Goal: Information Seeking & Learning: Learn about a topic

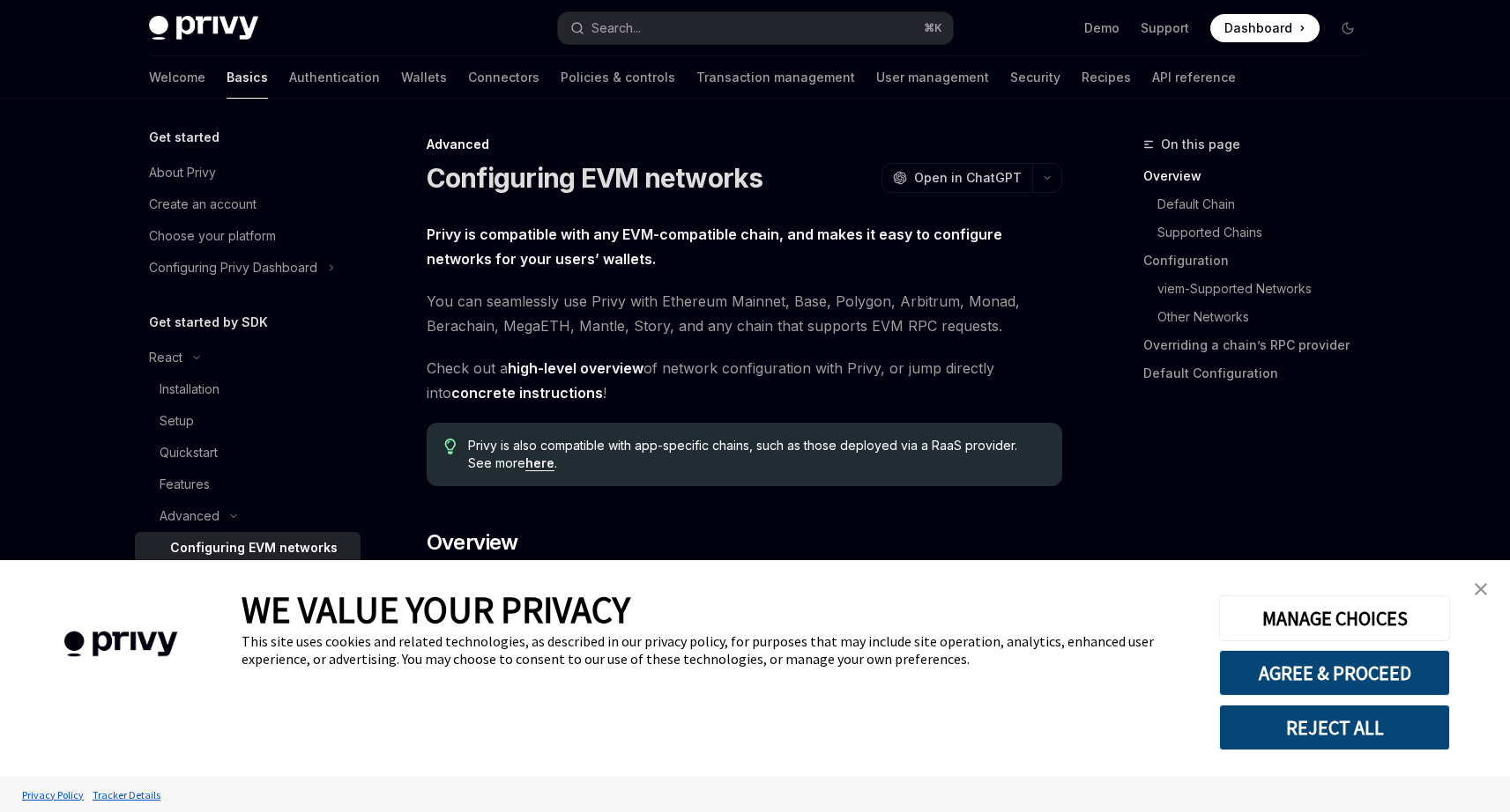
click at [1486, 591] on img "close banner" at bounding box center [1481, 590] width 13 height 13
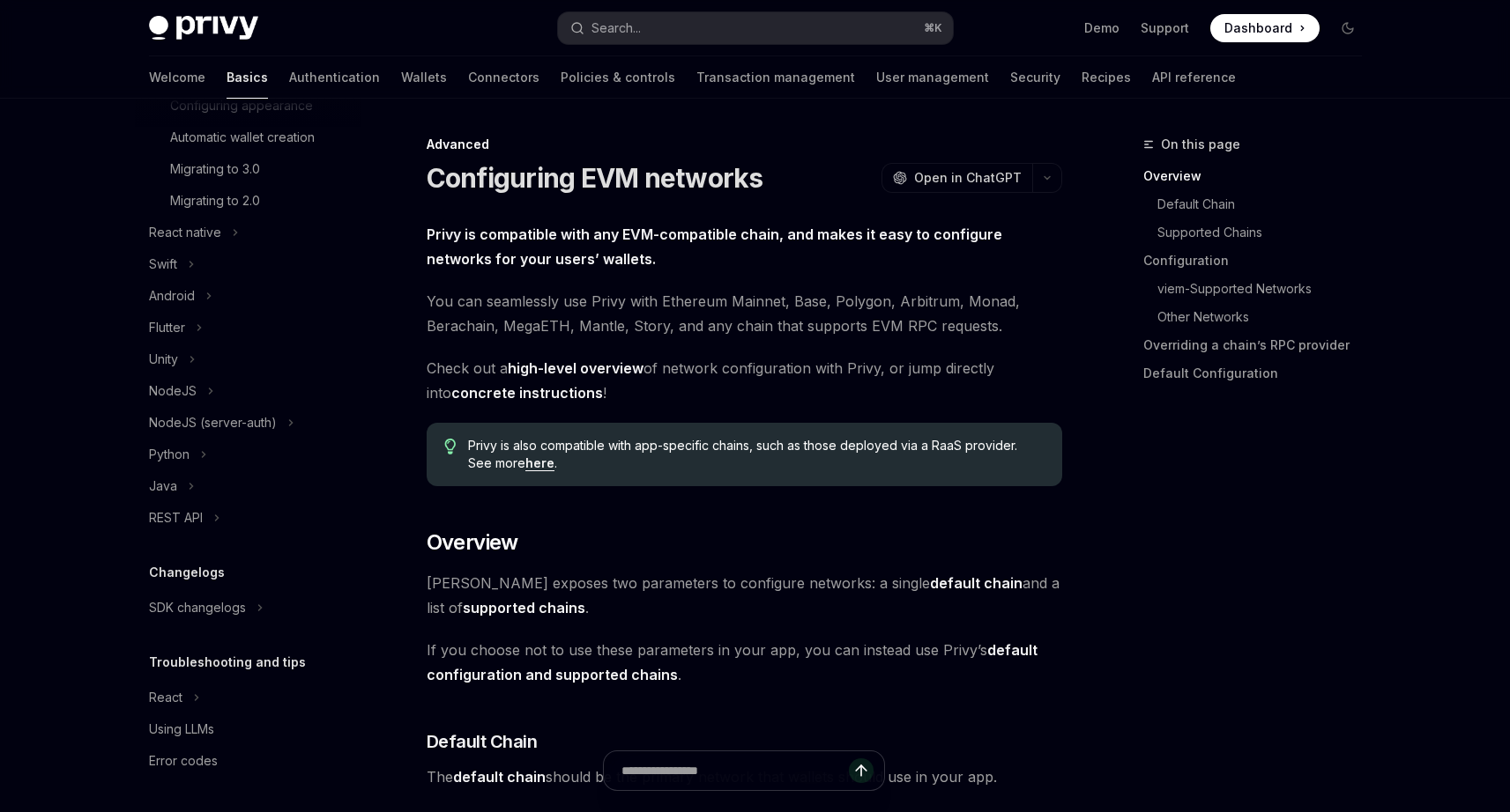
scroll to position [160, 0]
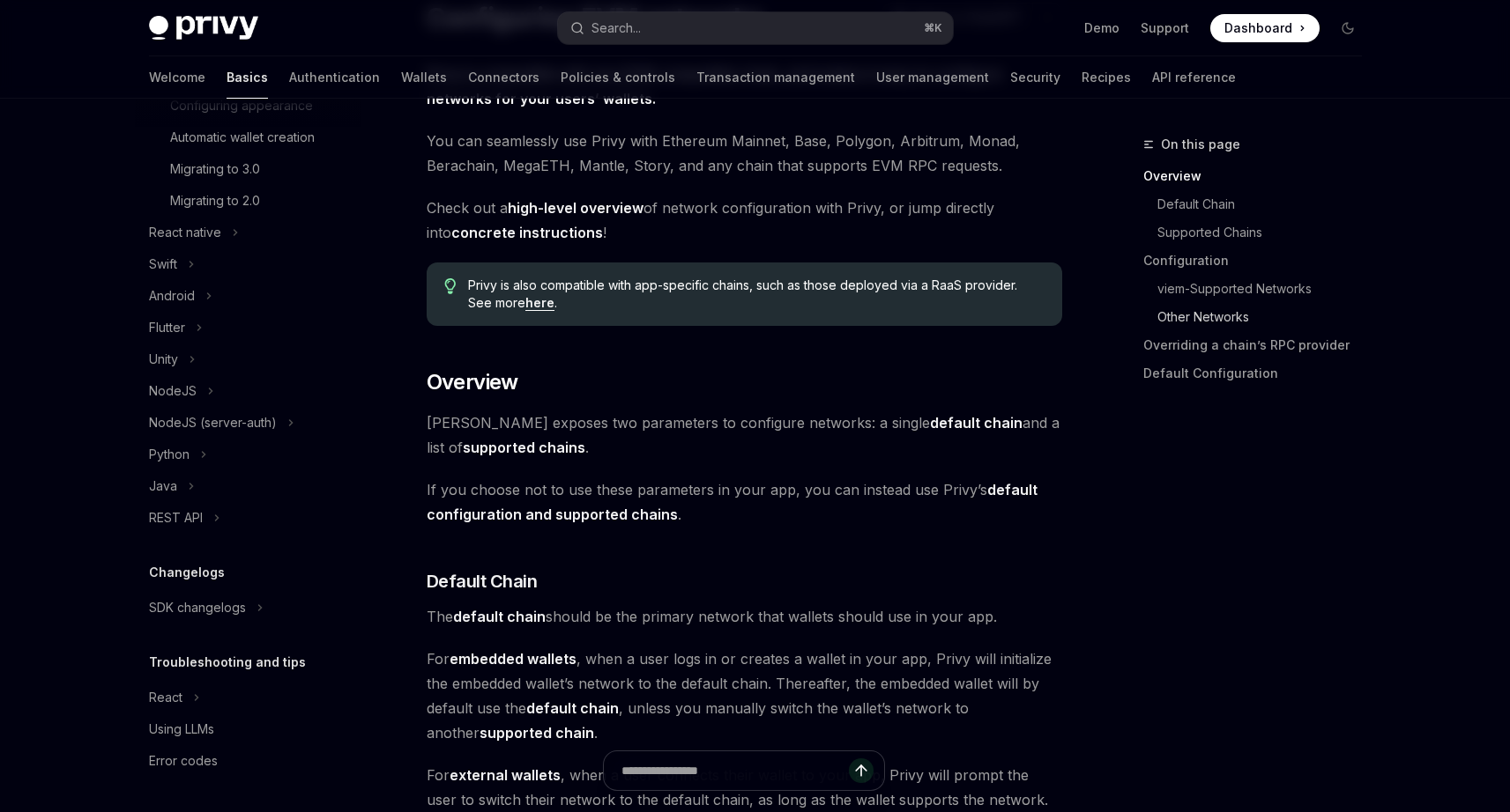
click at [1220, 320] on link "Other Networks" at bounding box center [1267, 317] width 219 height 28
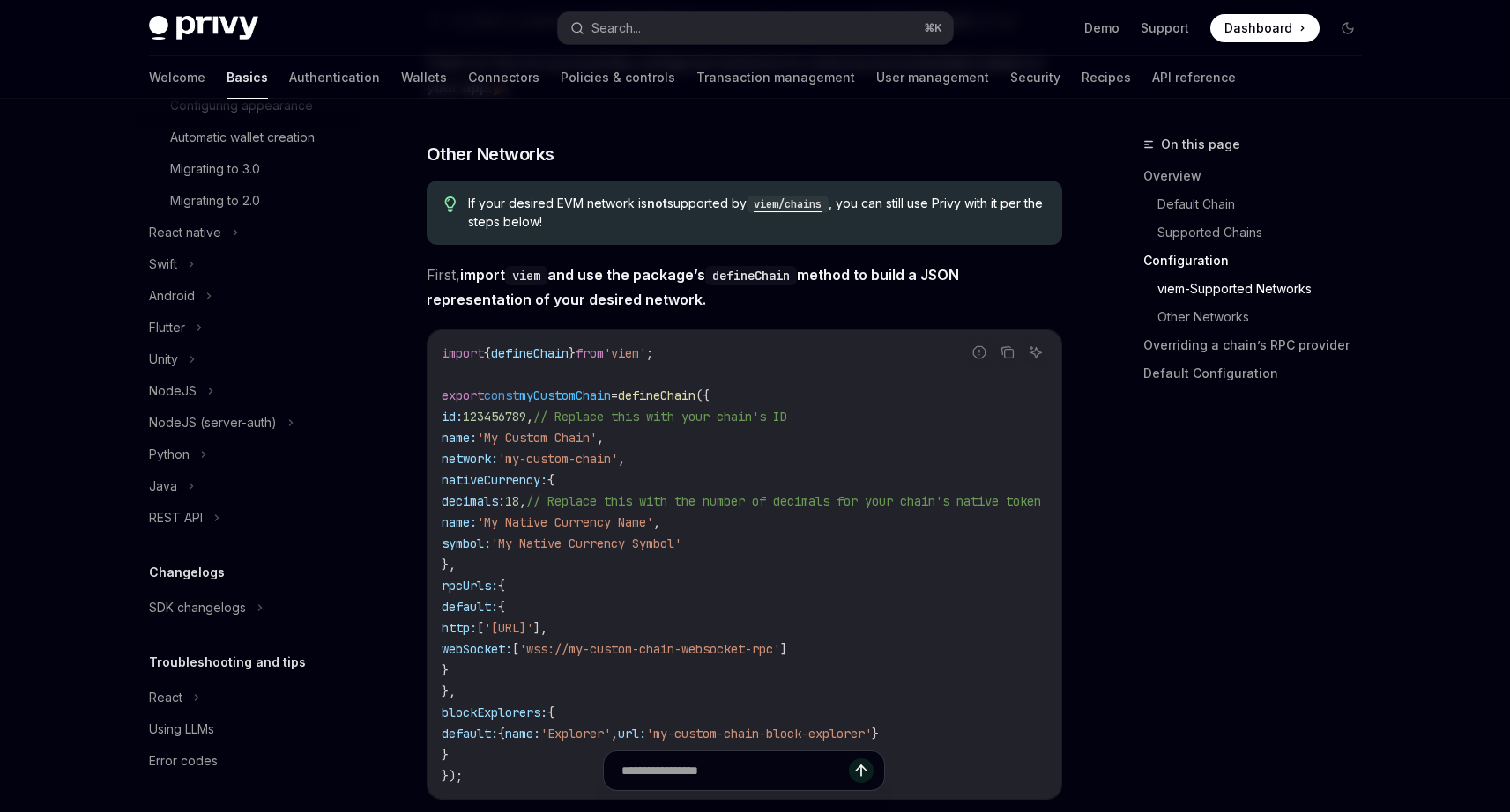
scroll to position [2900, 0]
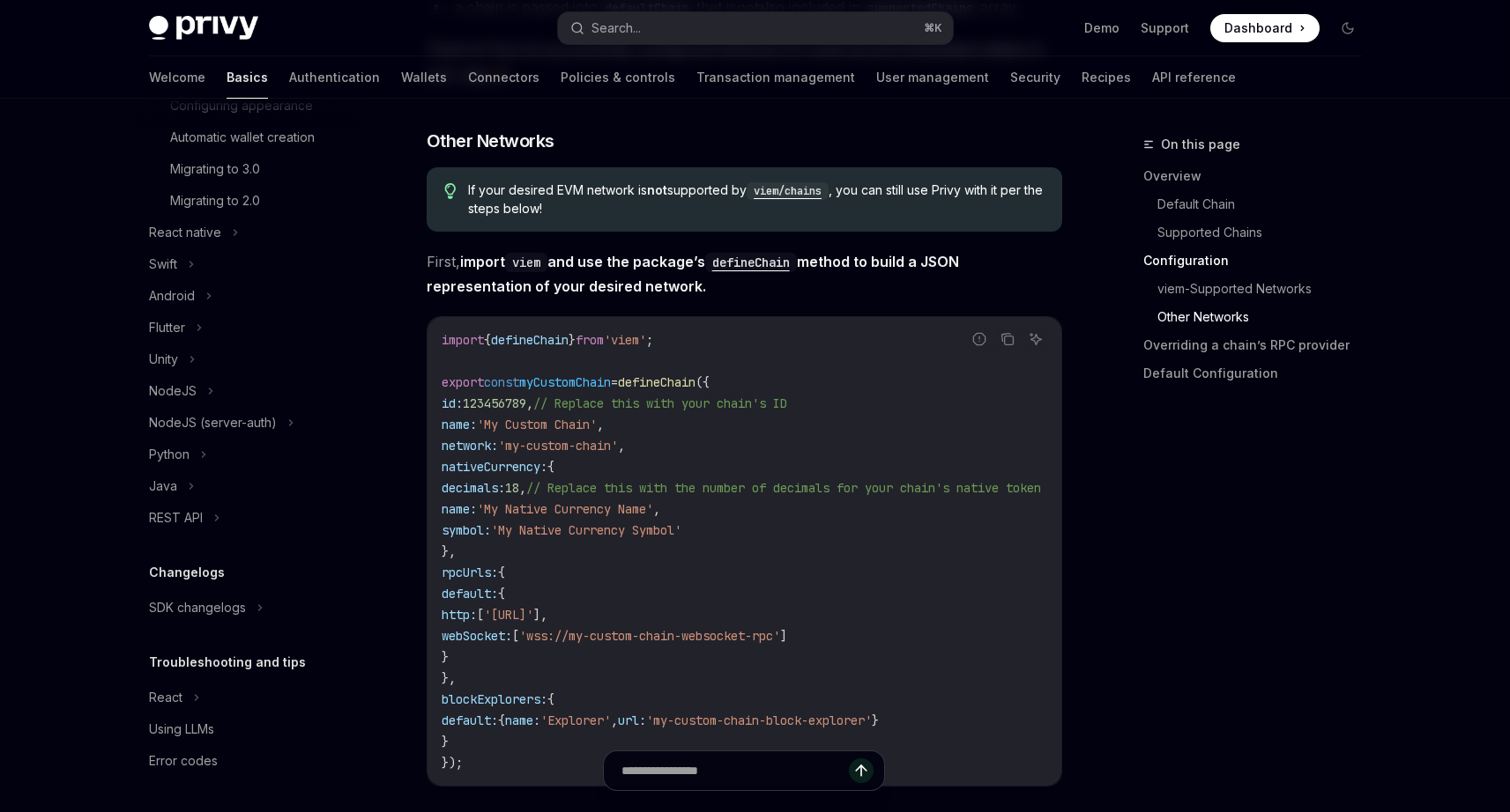
click at [805, 196] on code "viem/chains" at bounding box center [788, 190] width 82 height 17
click at [1197, 230] on link "Supported Chains" at bounding box center [1267, 232] width 219 height 28
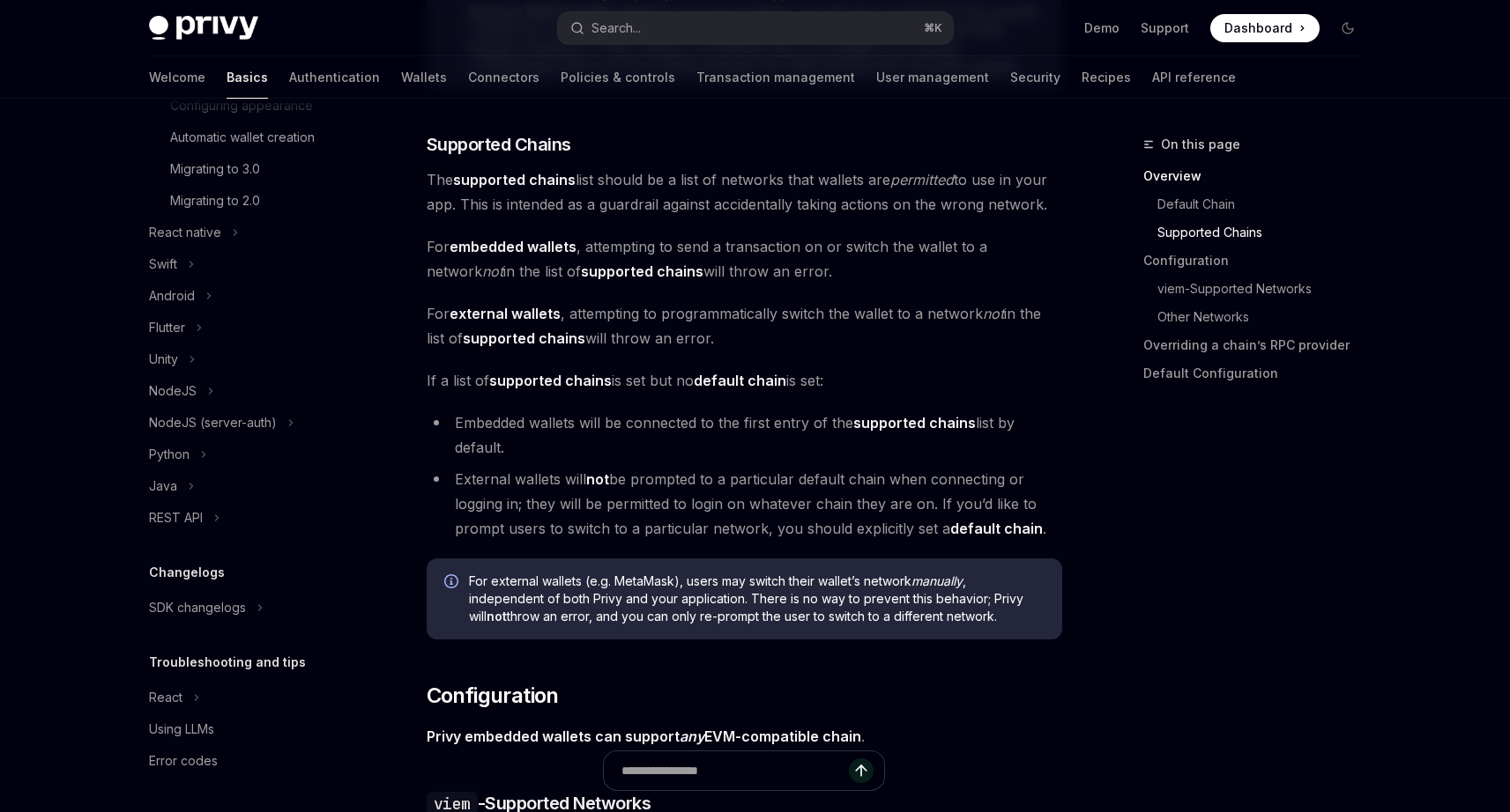
scroll to position [1082, 0]
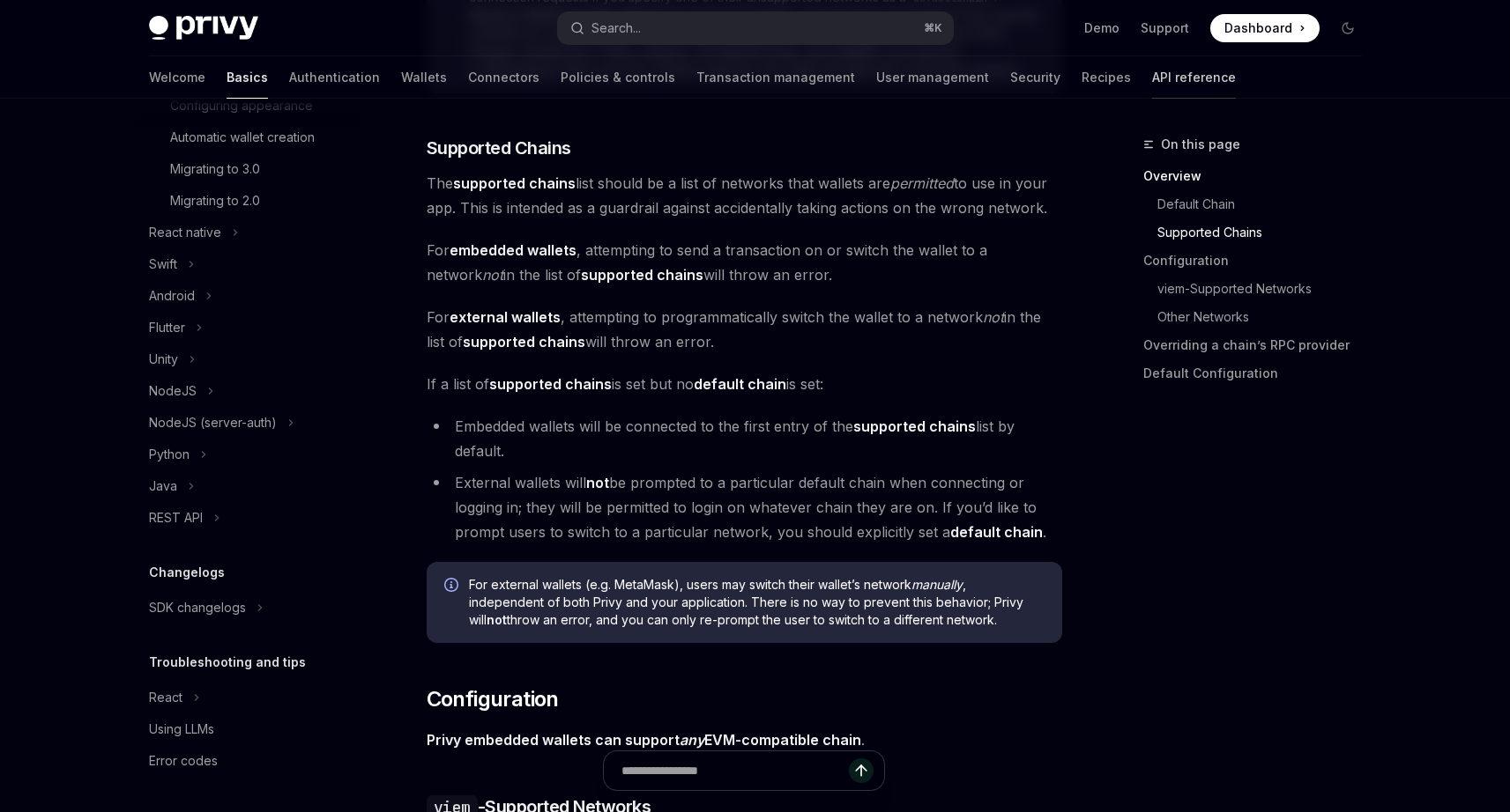
click at [1152, 83] on link "API reference" at bounding box center [1194, 77] width 84 height 42
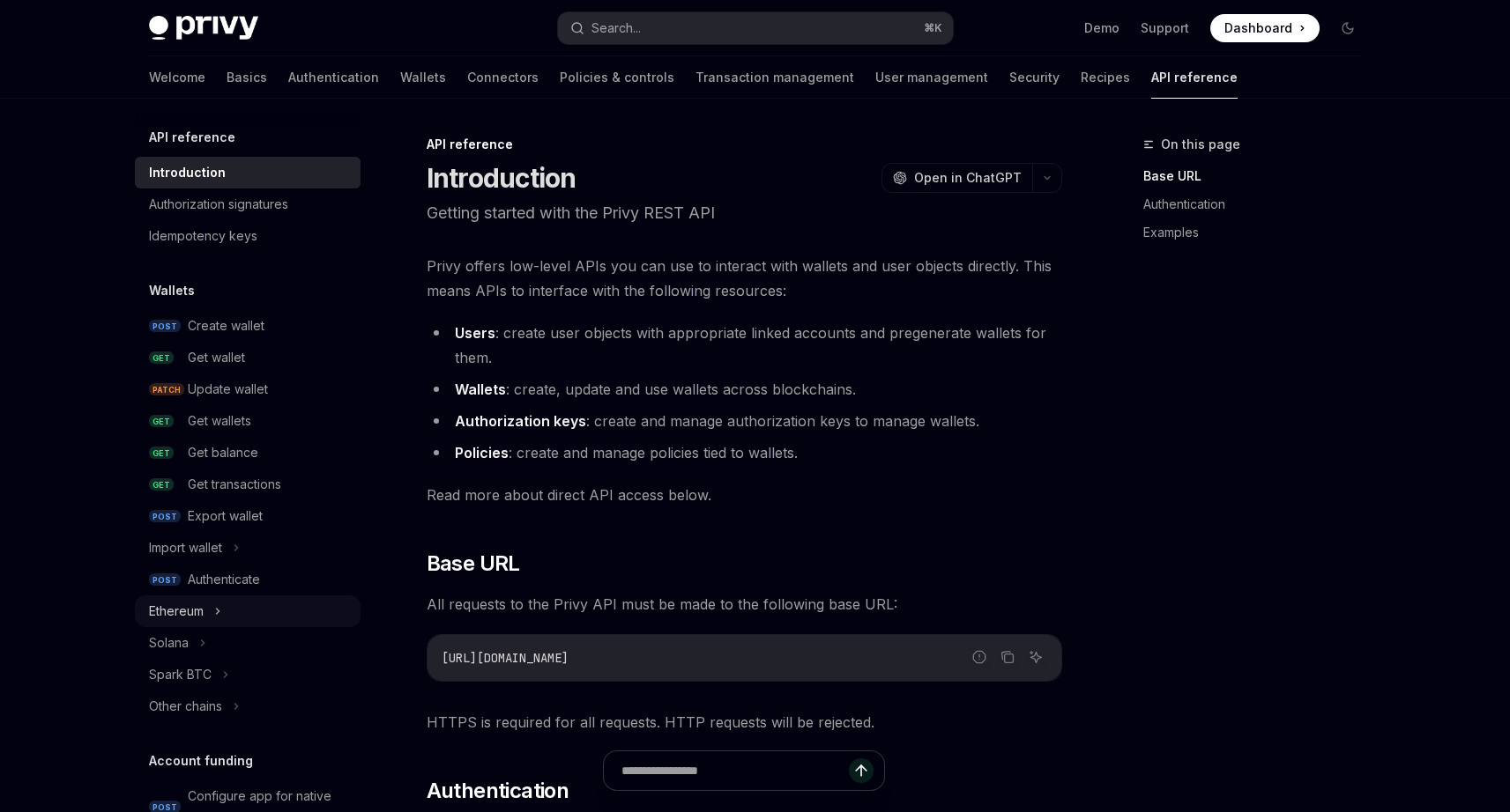
click at [202, 616] on div "Ethereum" at bounding box center [177, 611] width 55 height 21
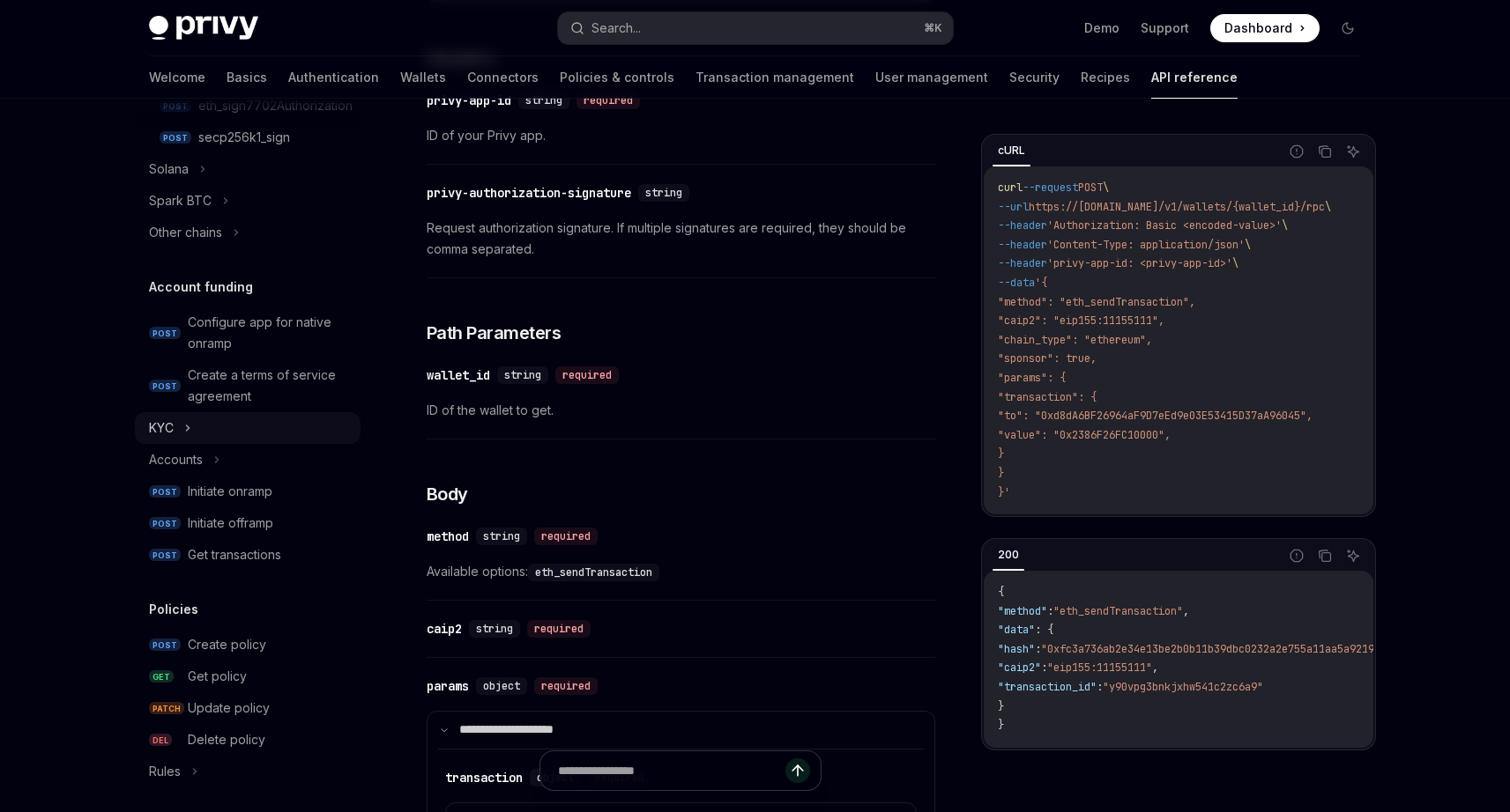
scroll to position [496, 0]
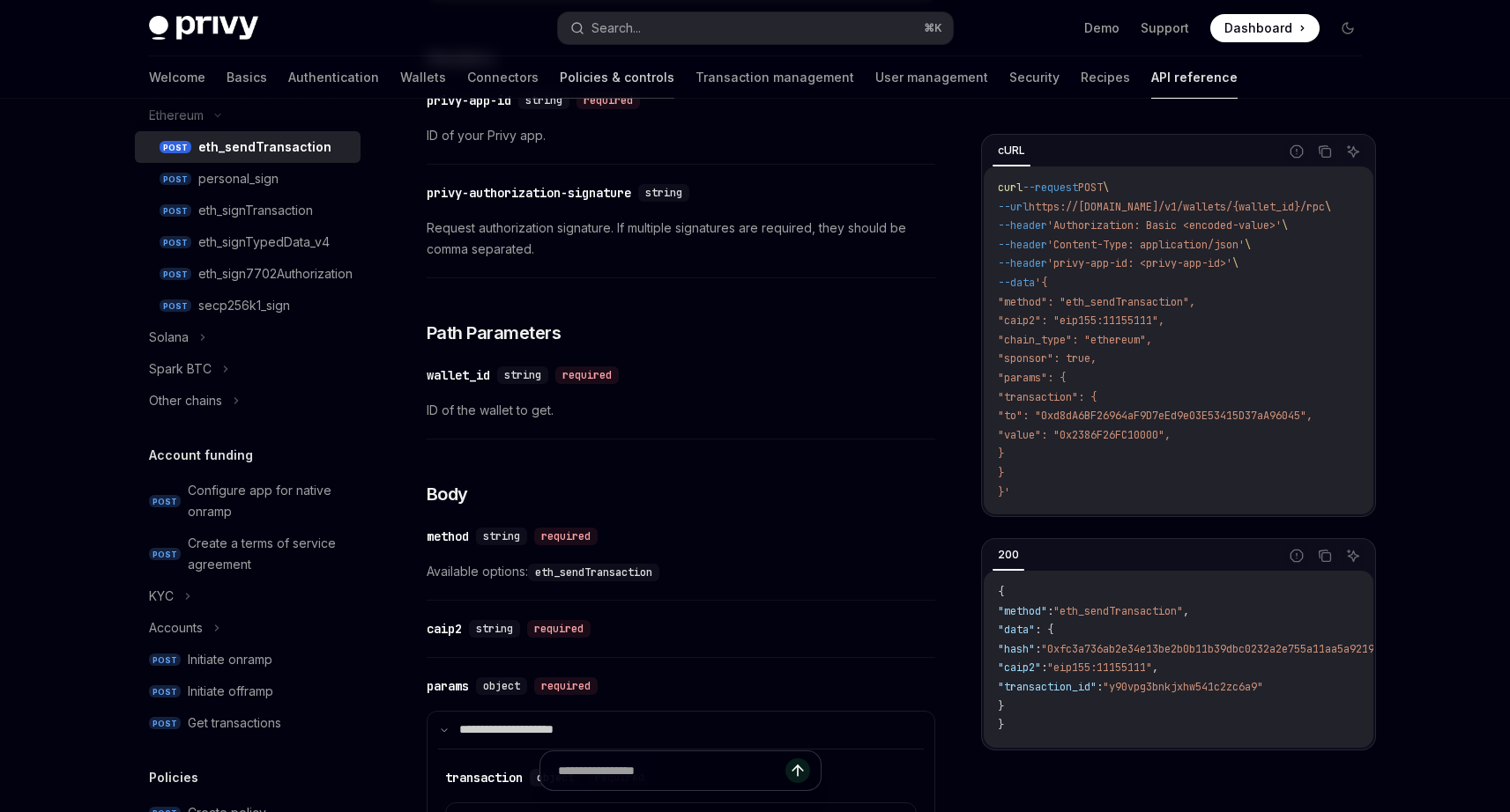
click at [560, 90] on link "Policies & controls" at bounding box center [617, 77] width 115 height 42
type textarea "*"
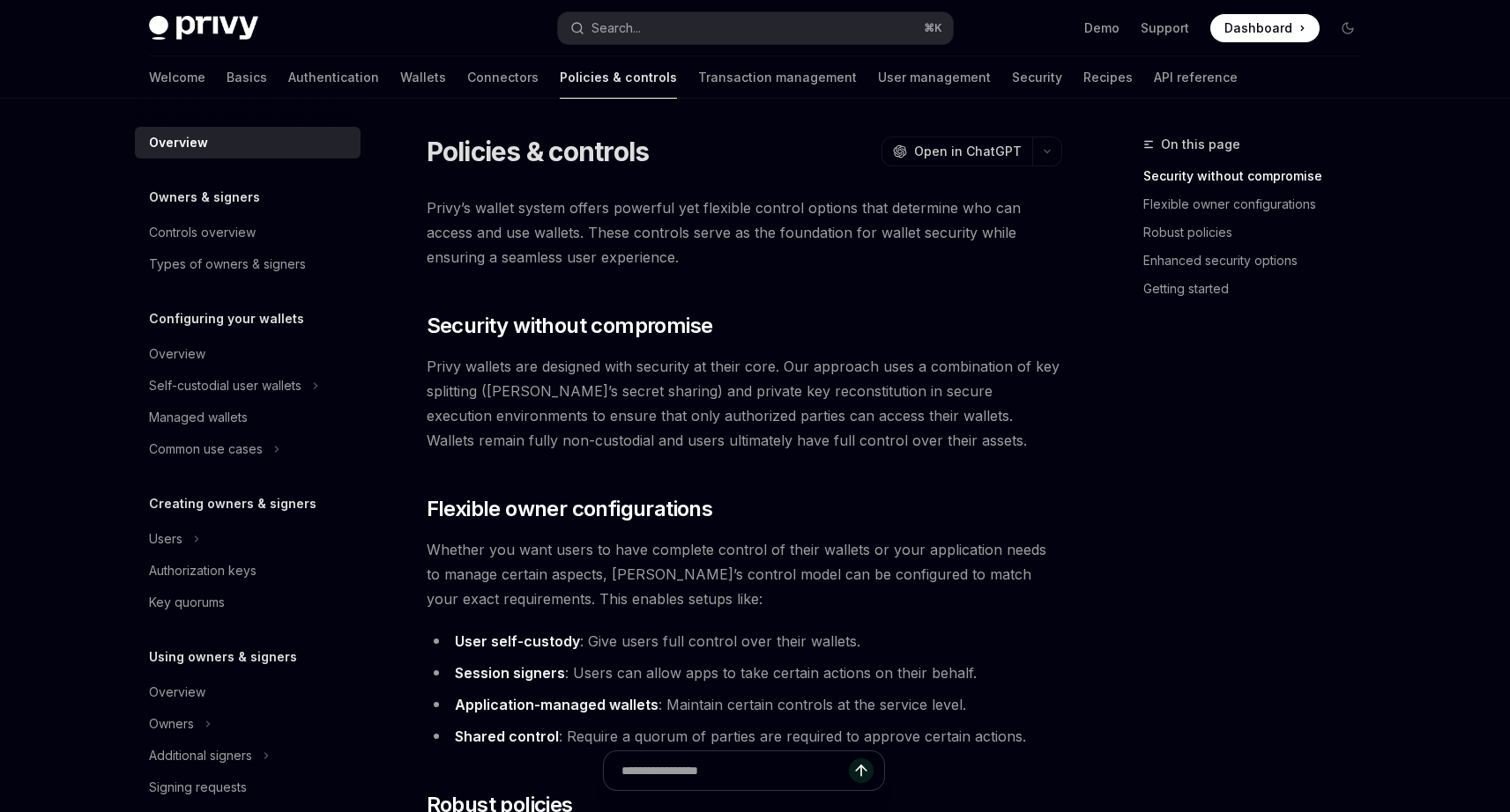
click at [594, 79] on div "Welcome Basics Authentication Wallets Connectors Policies & controls Transactio…" at bounding box center [693, 77] width 1088 height 42
click at [682, 16] on button "Search... ⌘ K" at bounding box center [756, 28] width 395 height 32
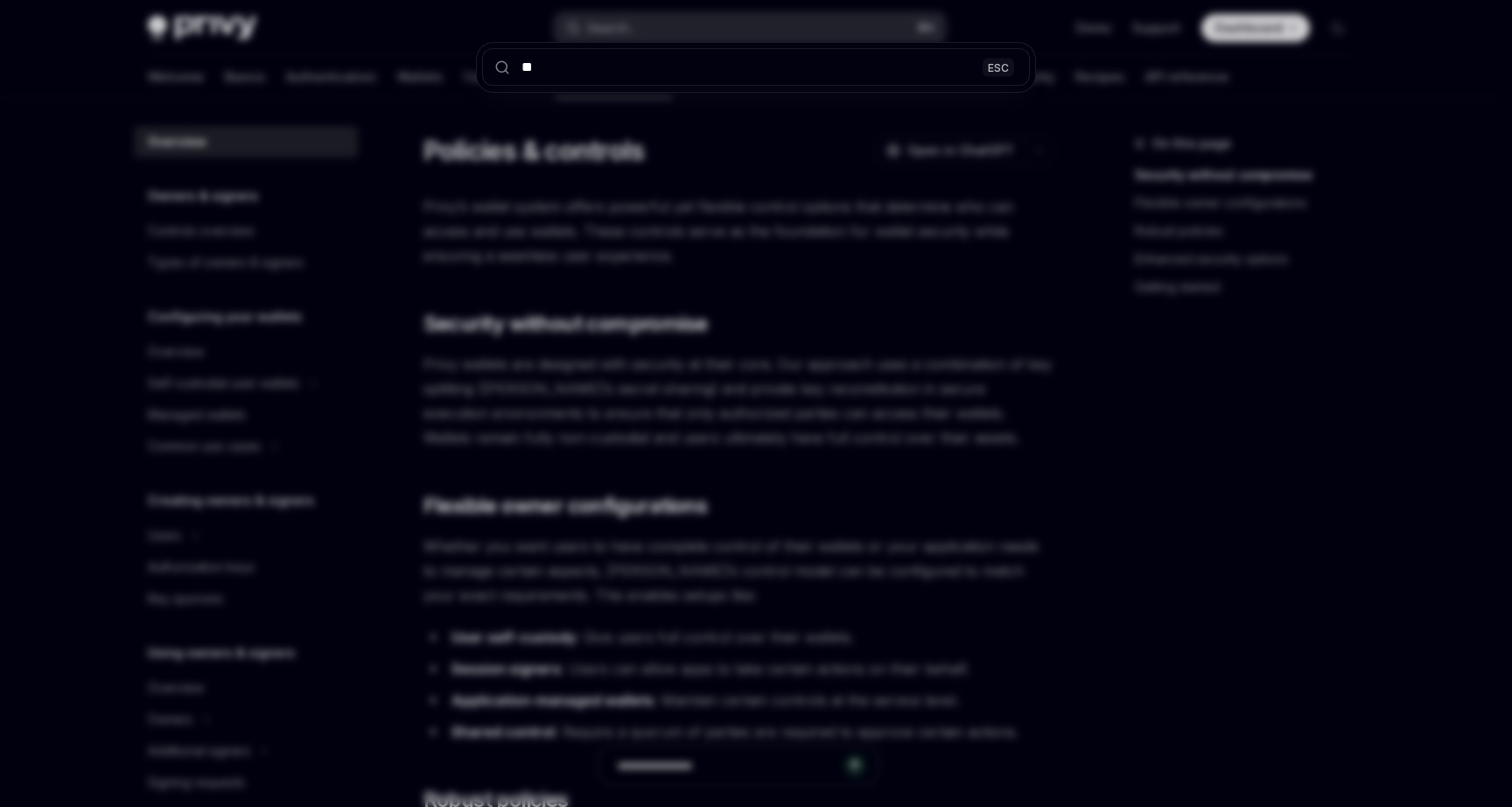
type input "***"
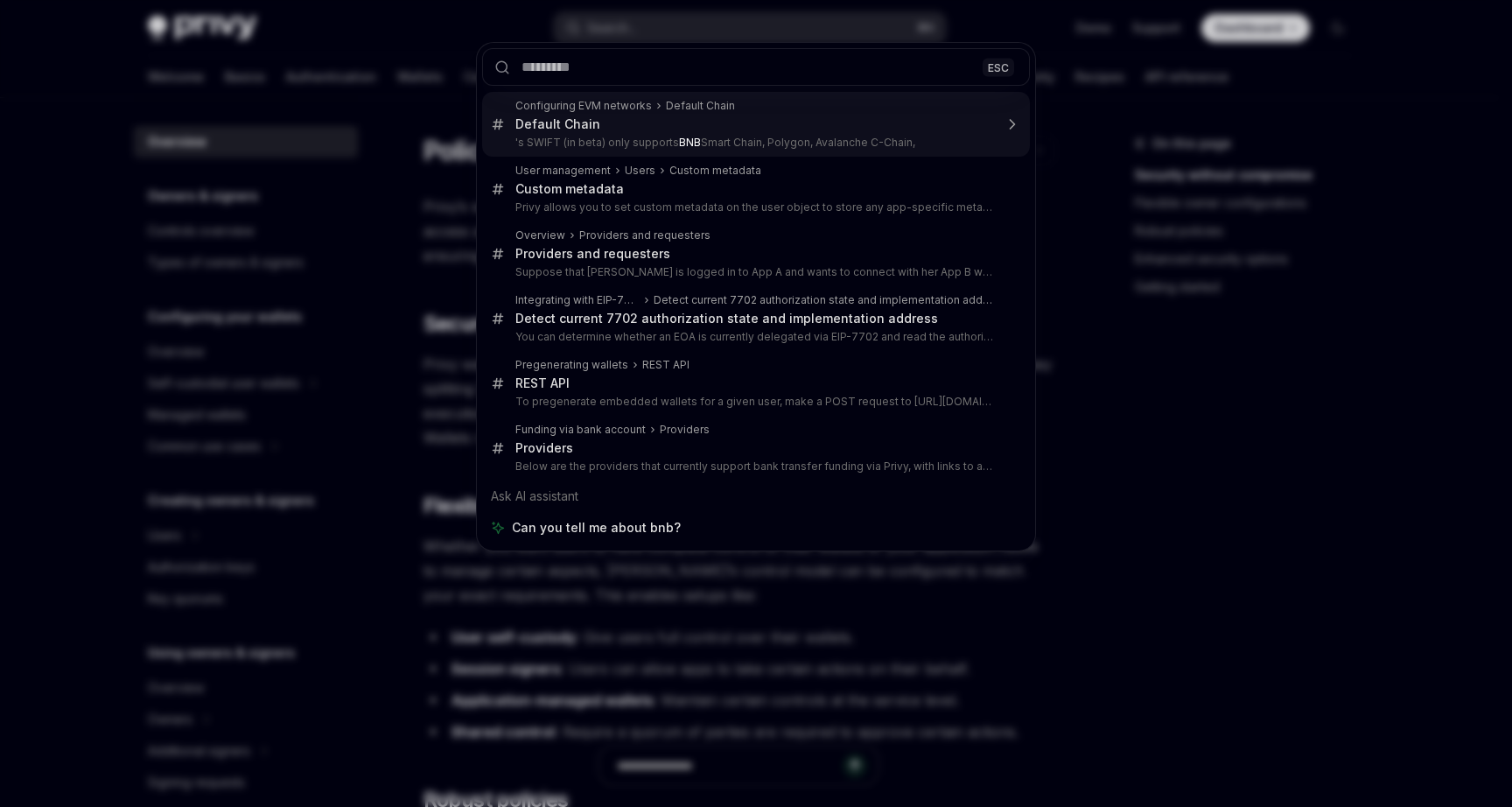
type textarea "*"
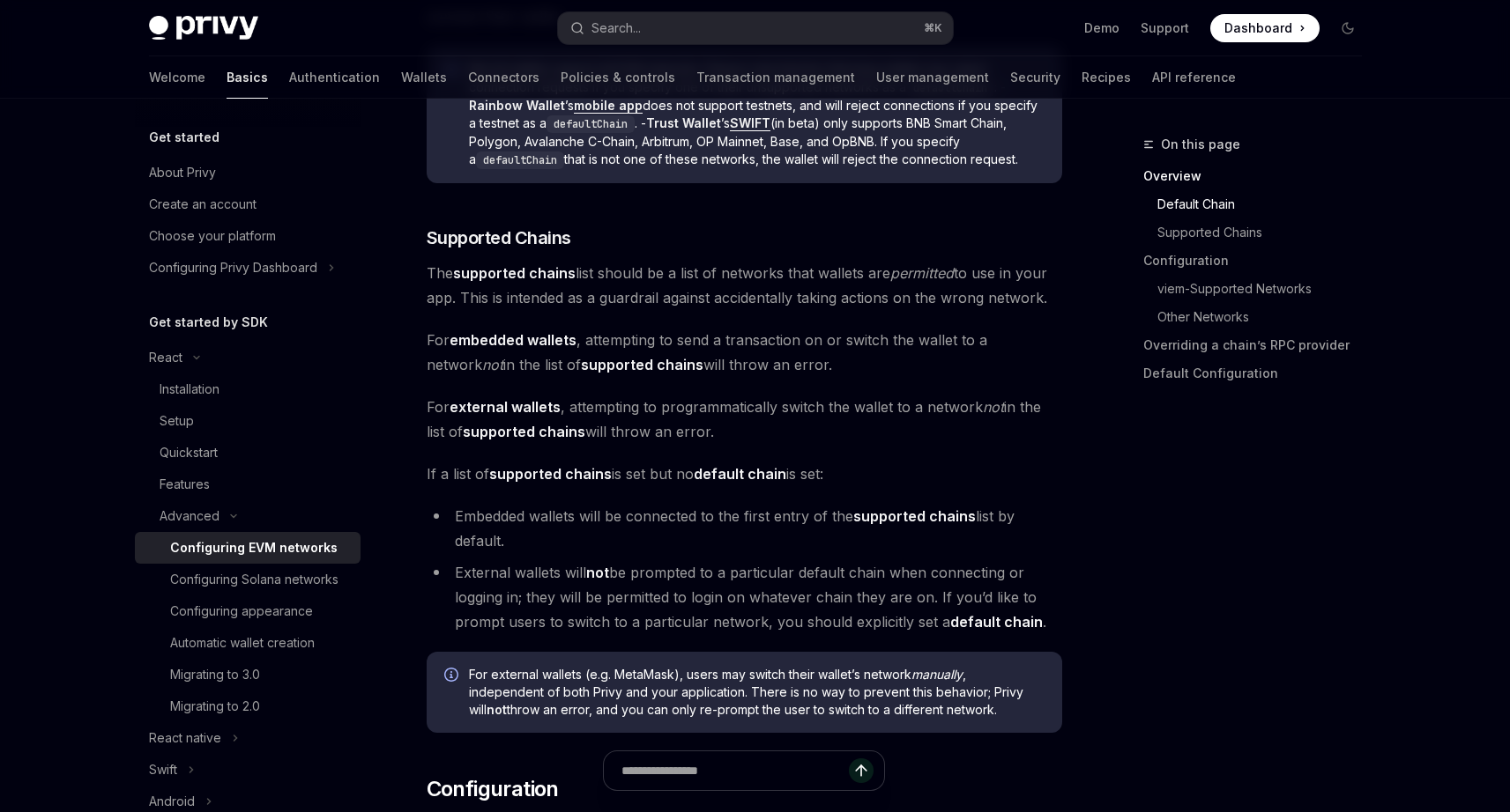
scroll to position [1054, 0]
